Goal: Use online tool/utility

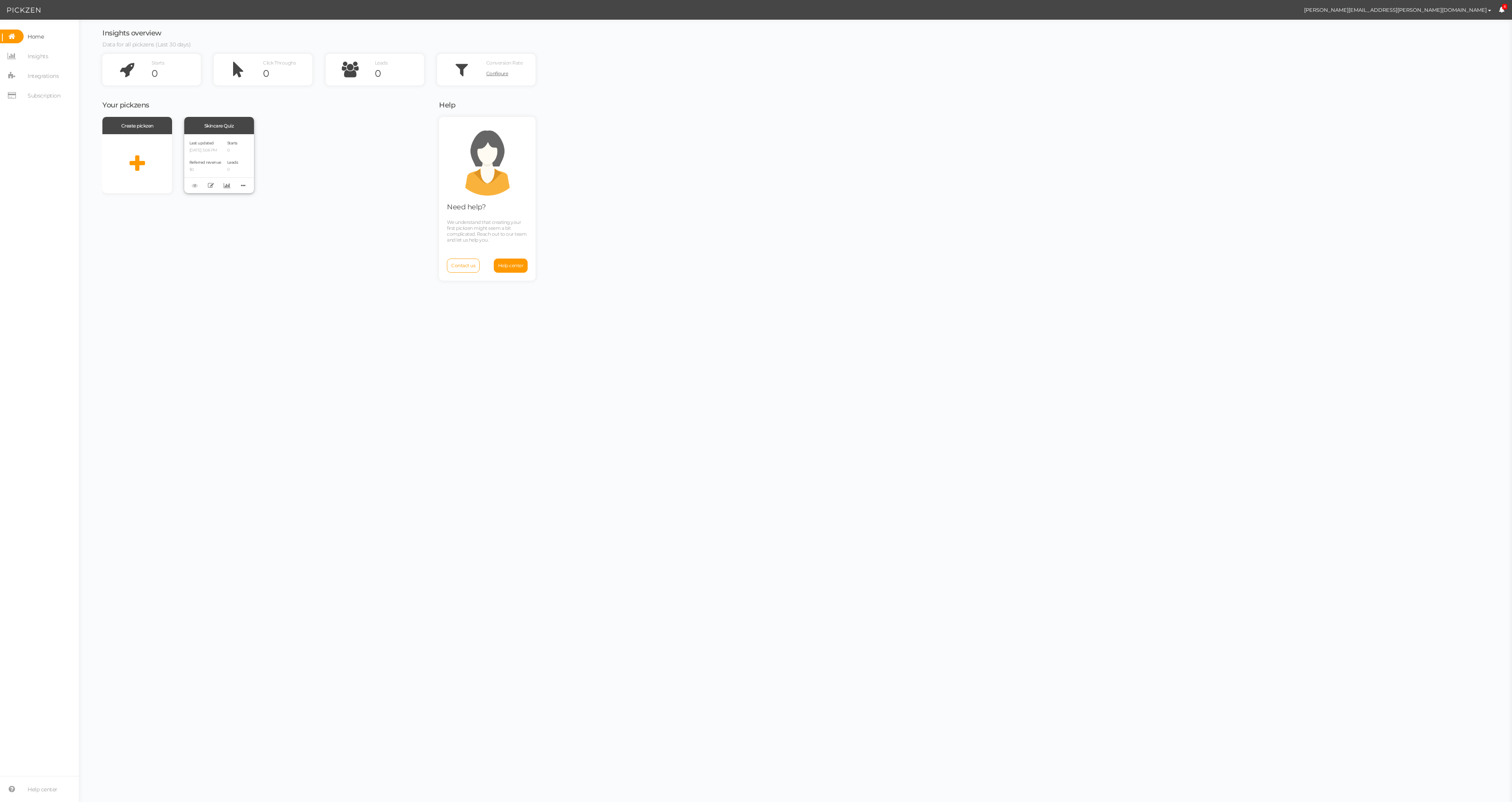
click at [245, 137] on div "Last updated [DATE] 3:06 PM Referred revenue $0 Starts 0 Leads 0" at bounding box center [219, 164] width 70 height 59
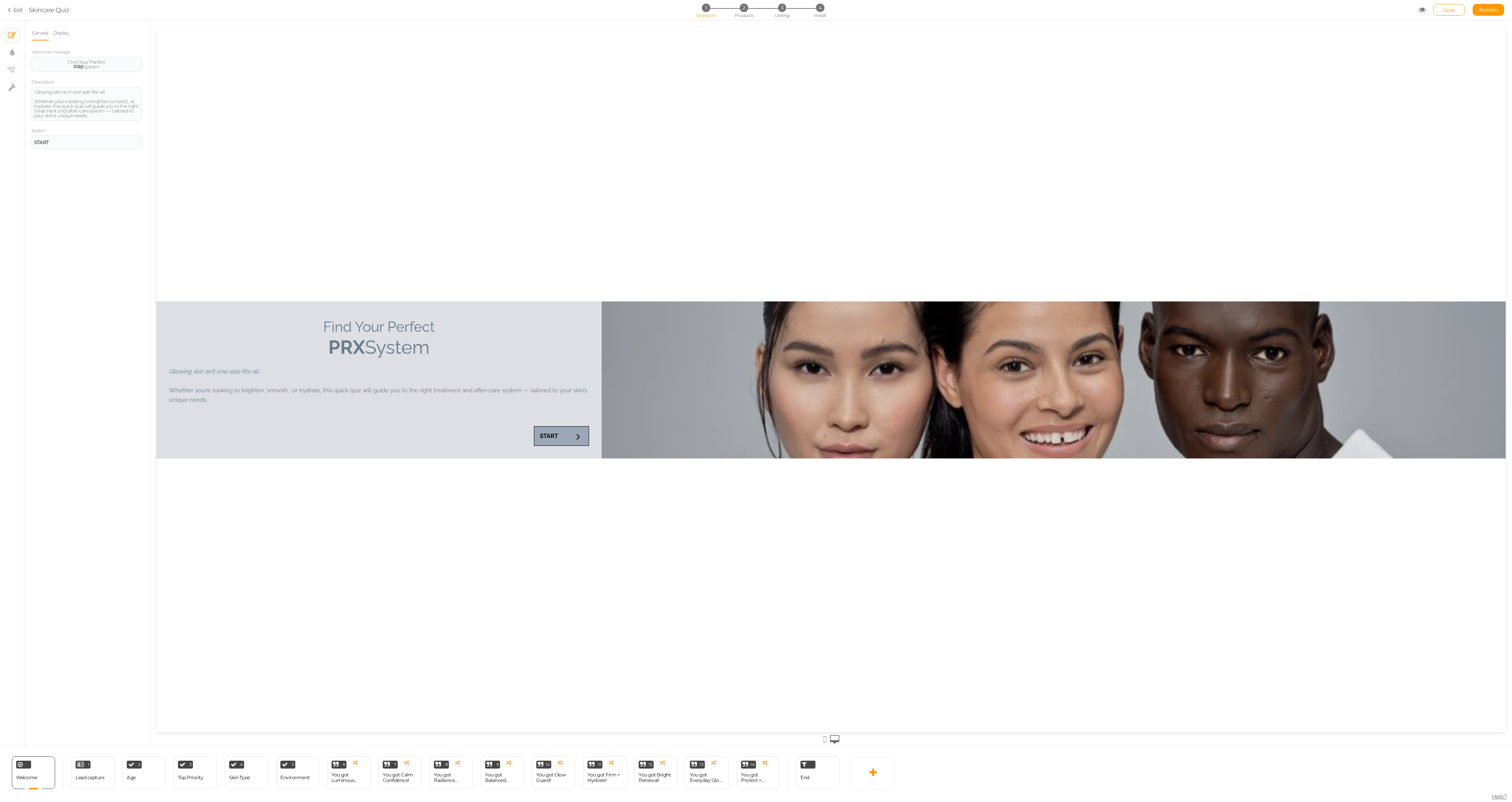
click at [1423, 15] on div "Save Publish" at bounding box center [1462, 10] width 86 height 12
click at [1420, 9] on icon at bounding box center [1422, 10] width 7 height 7
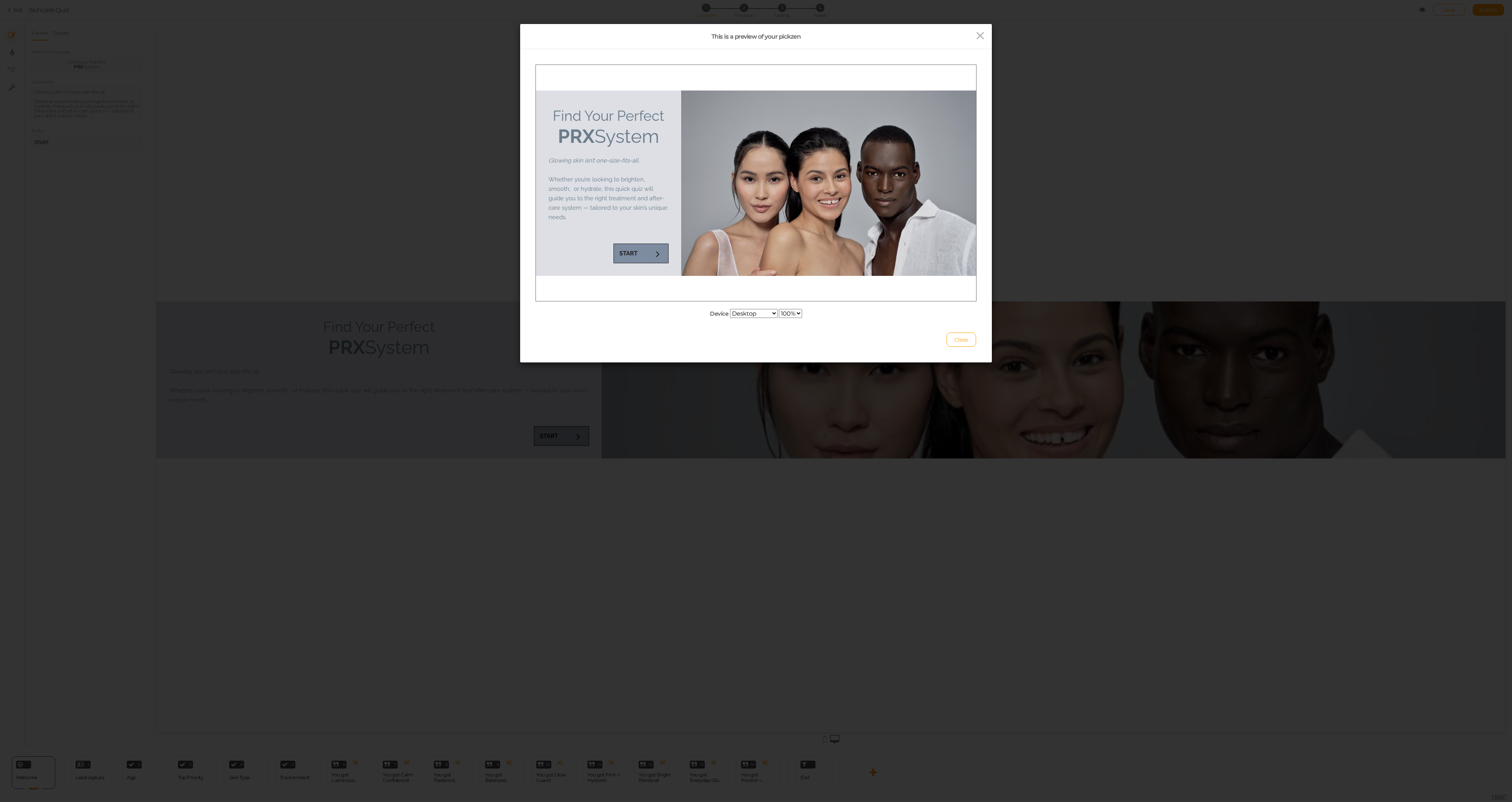
click at [644, 248] on link "START" at bounding box center [641, 253] width 55 height 20
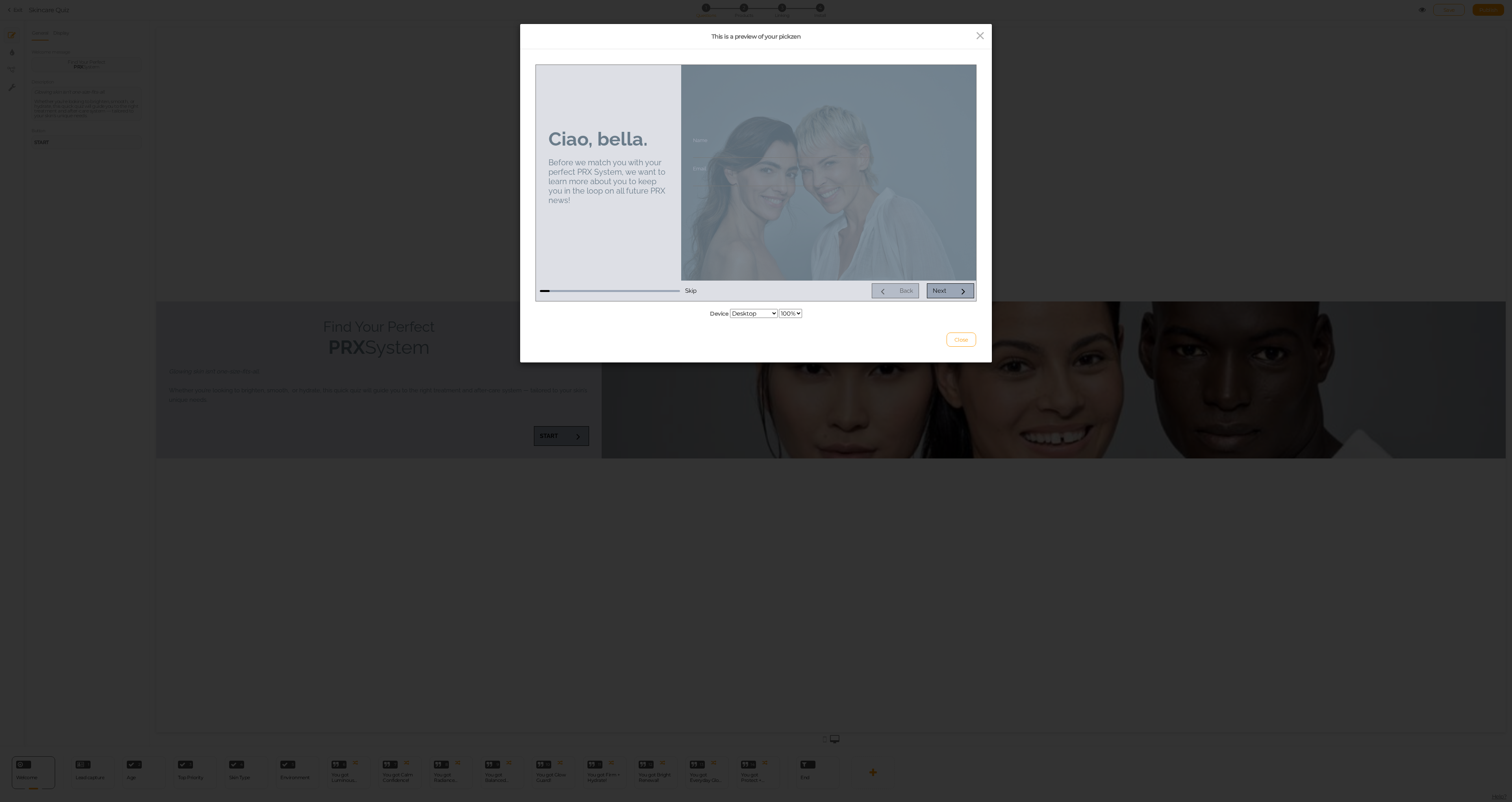
click at [706, 180] on input "Email" at bounding box center [784, 178] width 181 height 15
click at [696, 290] on span "Skip" at bounding box center [690, 290] width 11 height 7
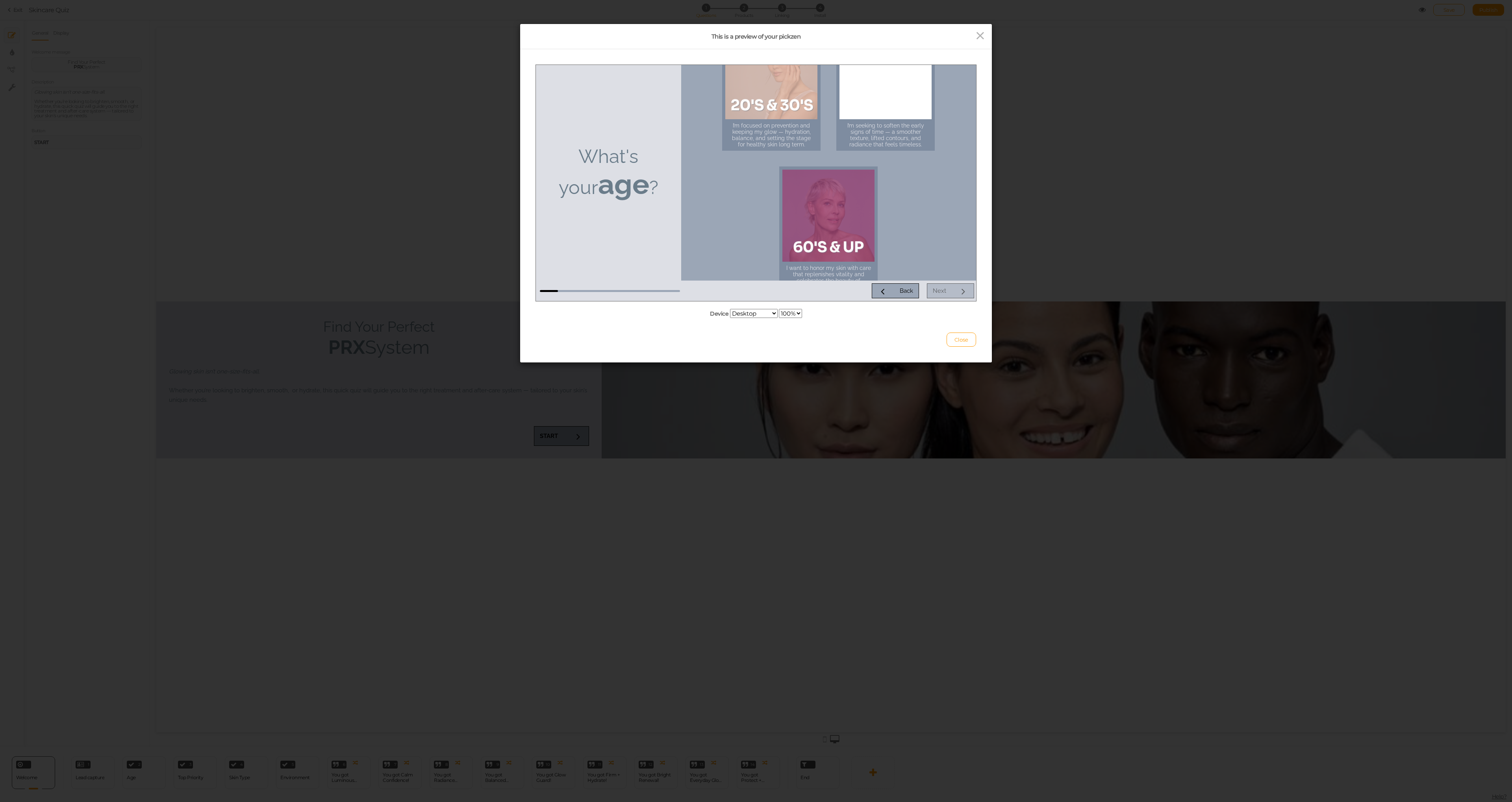
scroll to position [63, 0]
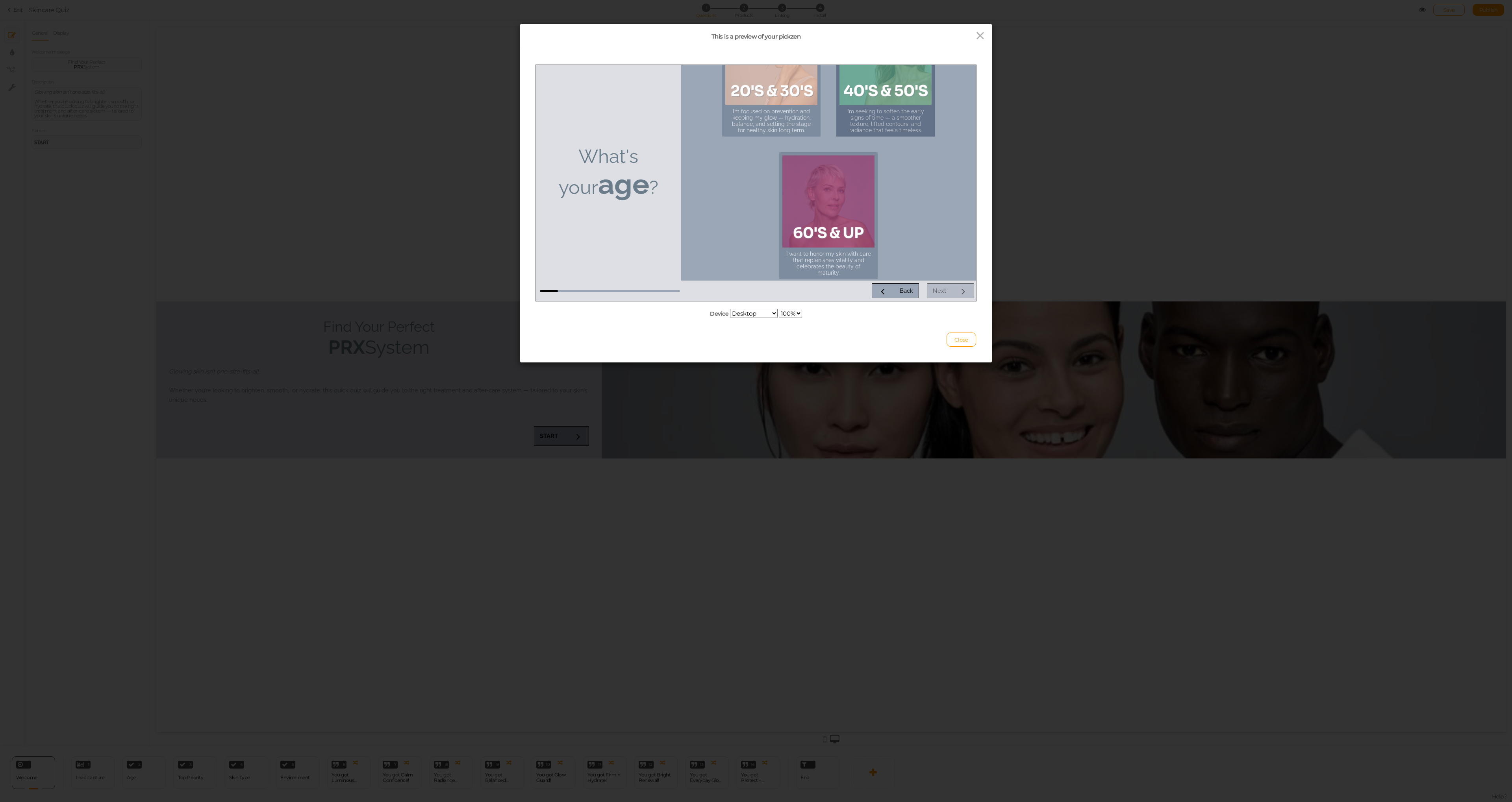
click at [877, 93] on div at bounding box center [885, 58] width 92 height 92
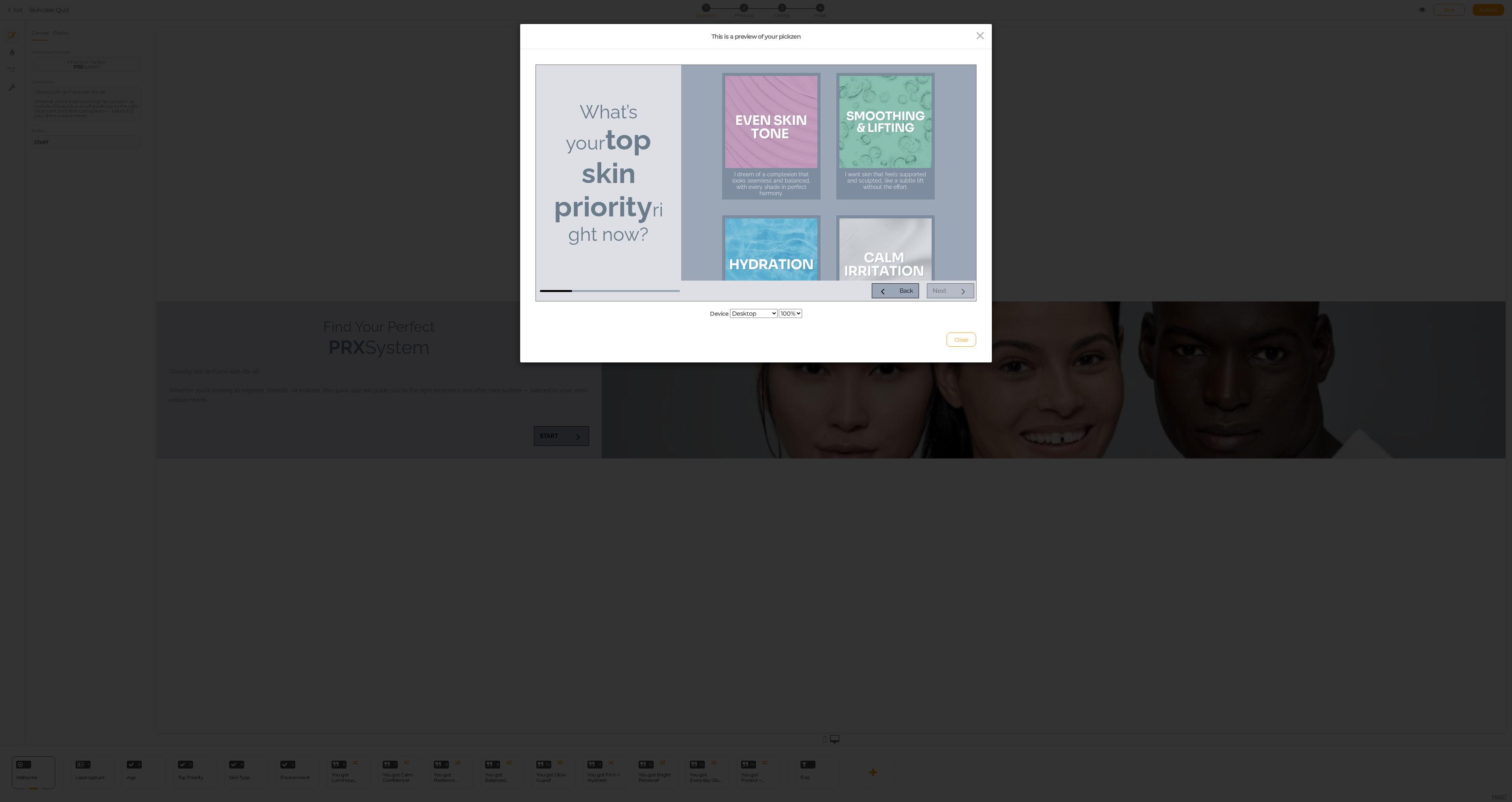
scroll to position [6, 0]
click at [792, 147] on div at bounding box center [771, 114] width 92 height 92
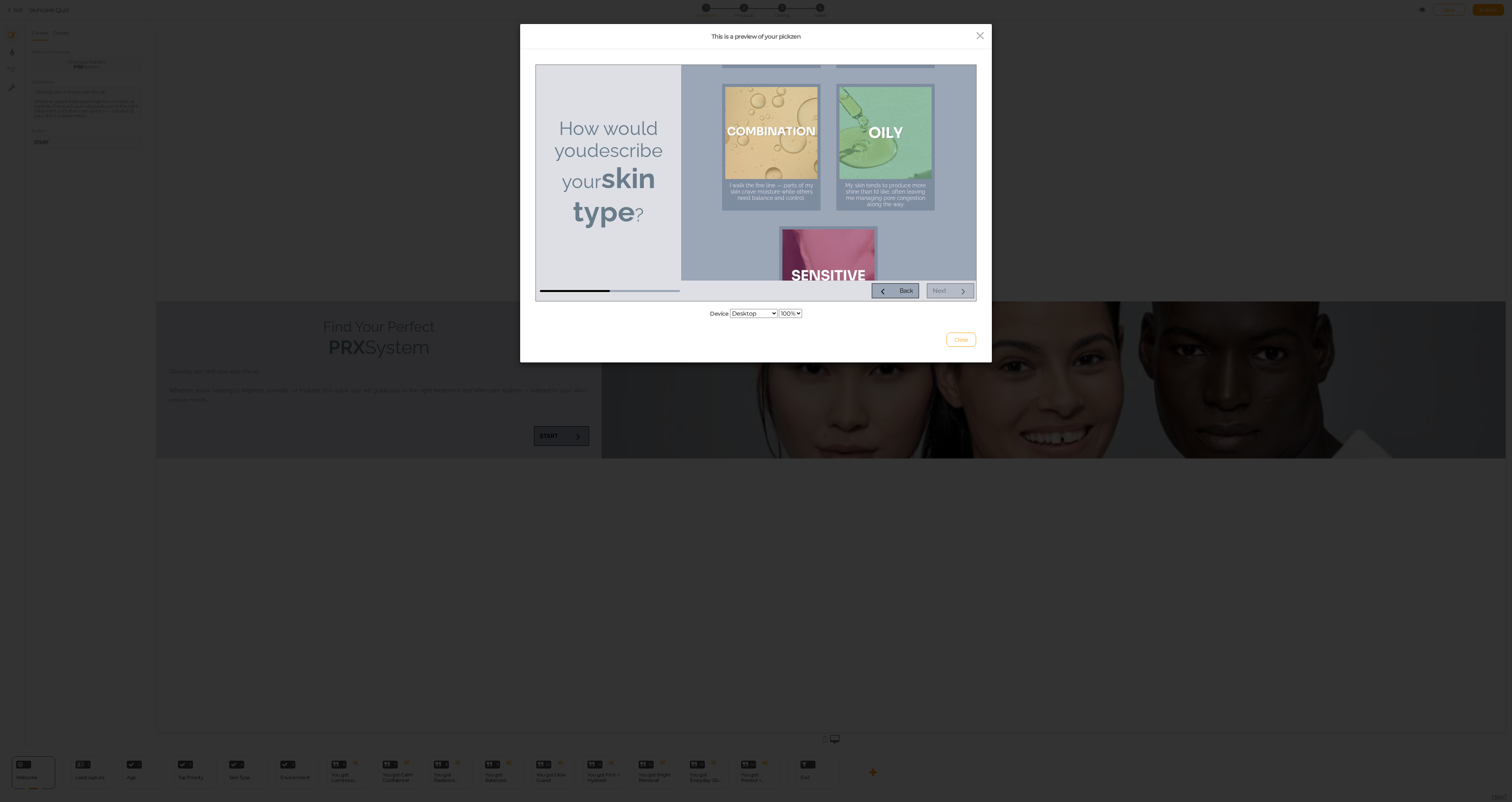
scroll to position [205, 0]
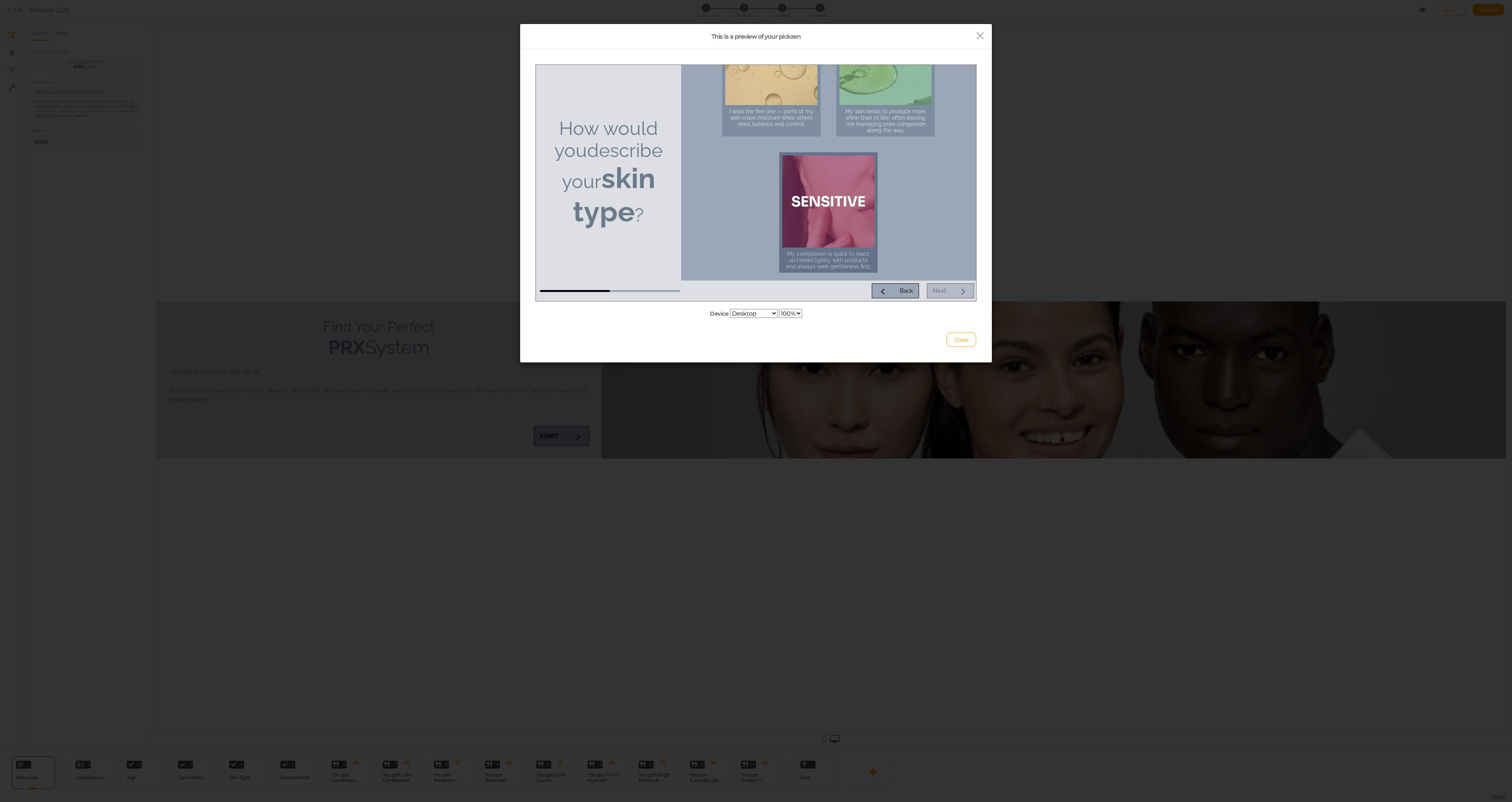
click at [866, 215] on div at bounding box center [828, 201] width 92 height 92
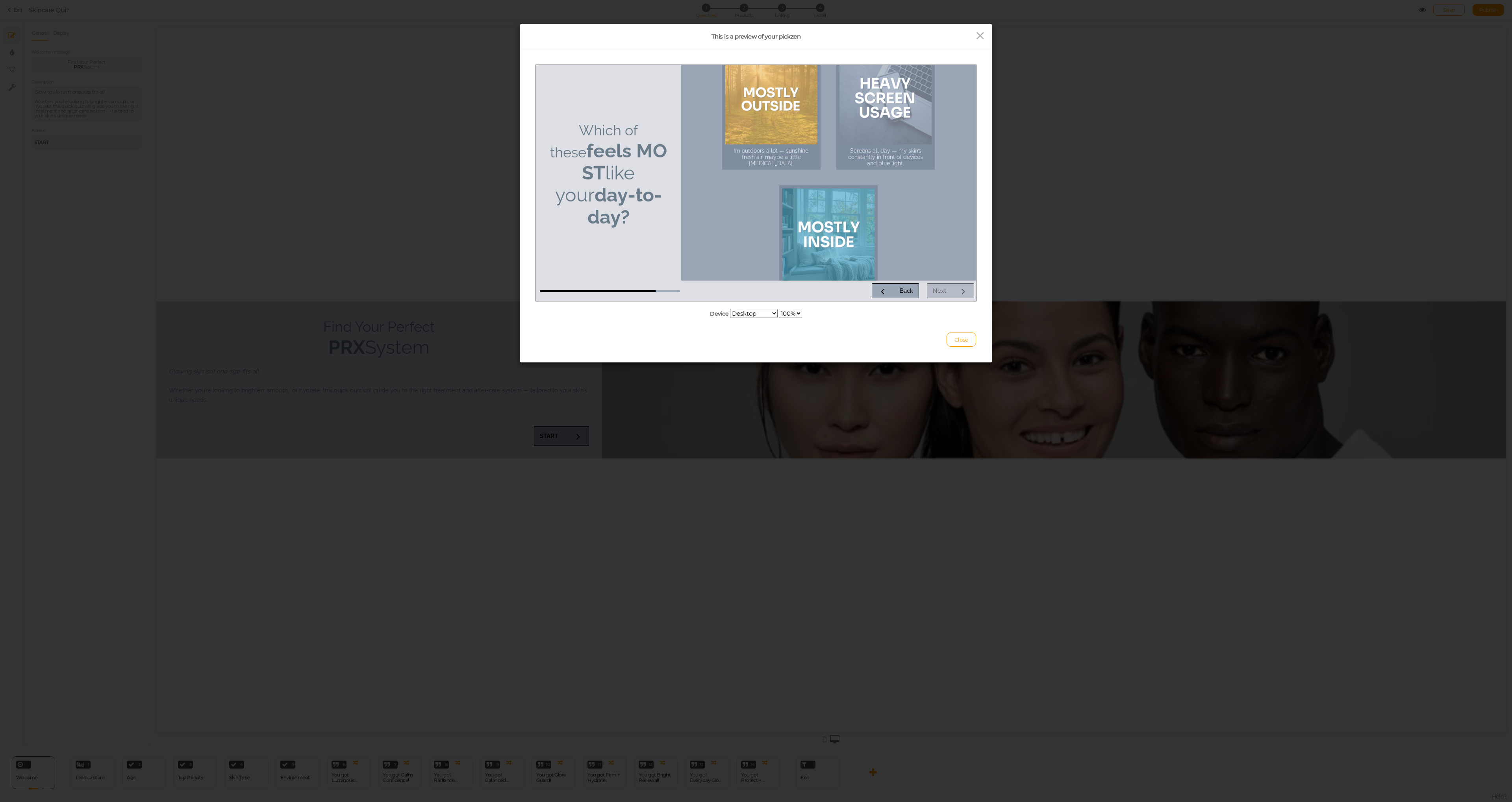
scroll to position [25, 0]
click at [787, 117] on div at bounding box center [771, 96] width 92 height 92
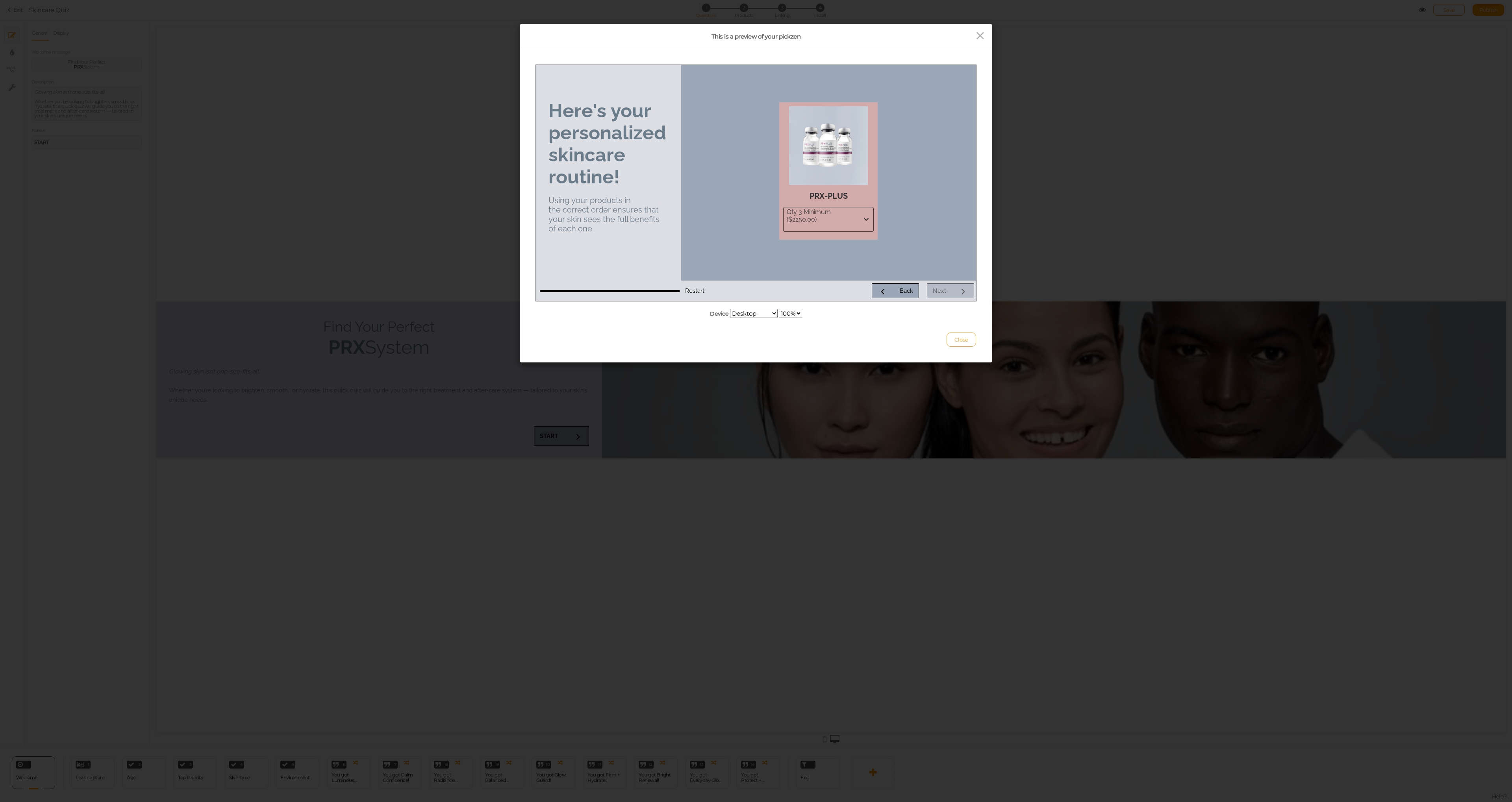
click at [960, 338] on span "Close" at bounding box center [961, 340] width 14 height 6
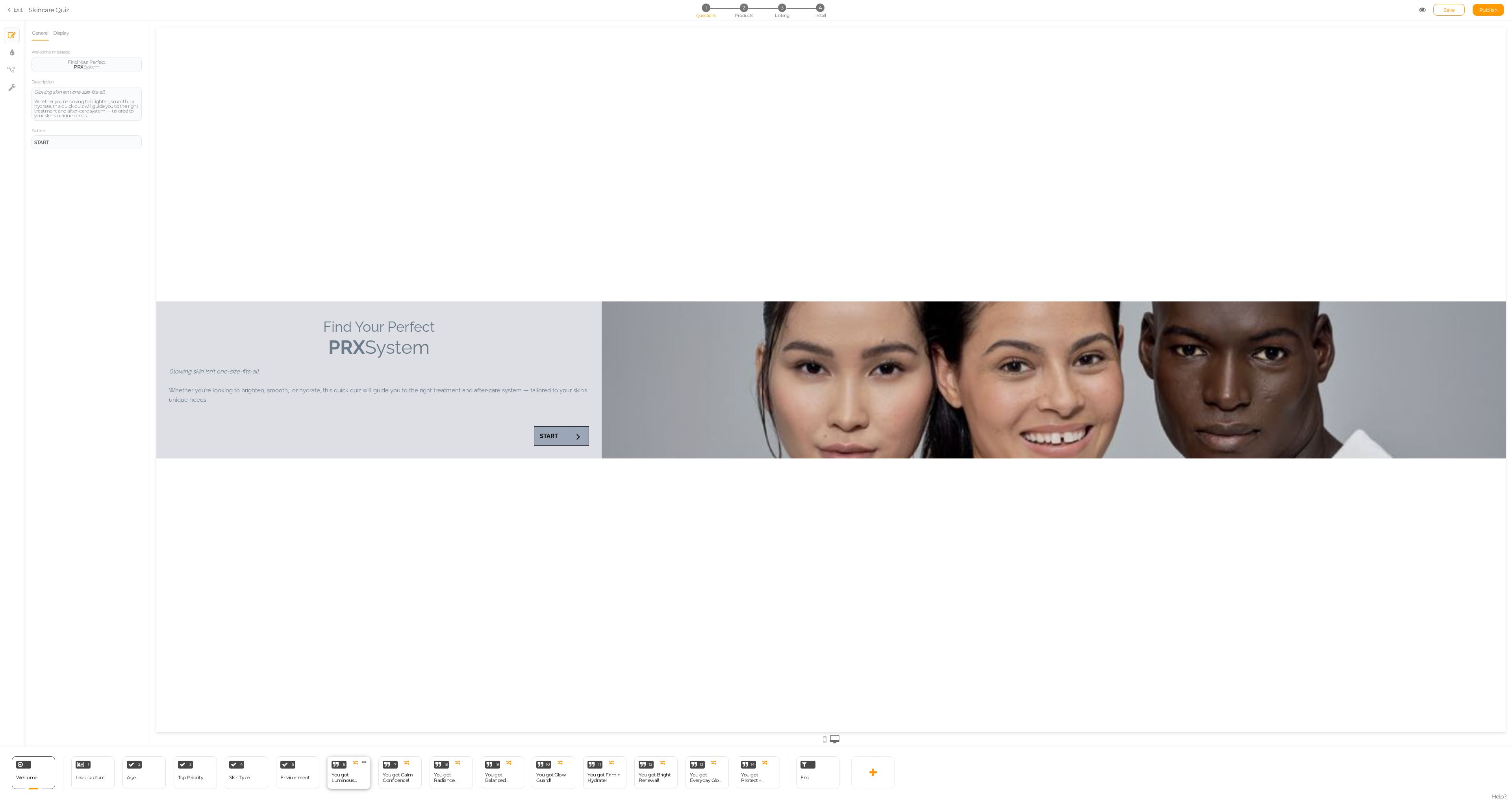
click at [360, 777] on div "You got Luminous Defense!" at bounding box center [349, 777] width 35 height 11
